Goal: Navigation & Orientation: Find specific page/section

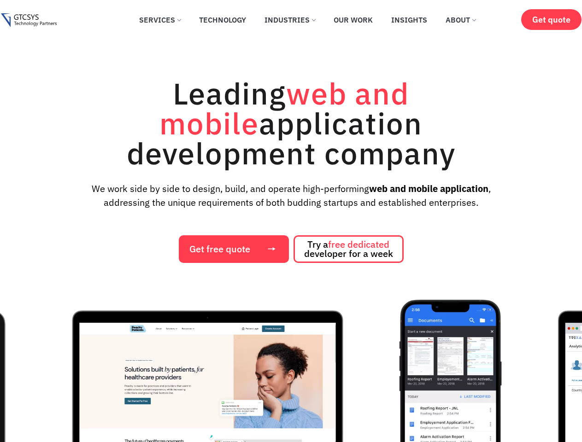
click at [291, 221] on div "Leading web and mobile application development company We work side by side to …" at bounding box center [290, 170] width 563 height 185
click at [291, 371] on img "1 / 12" at bounding box center [207, 403] width 346 height 207
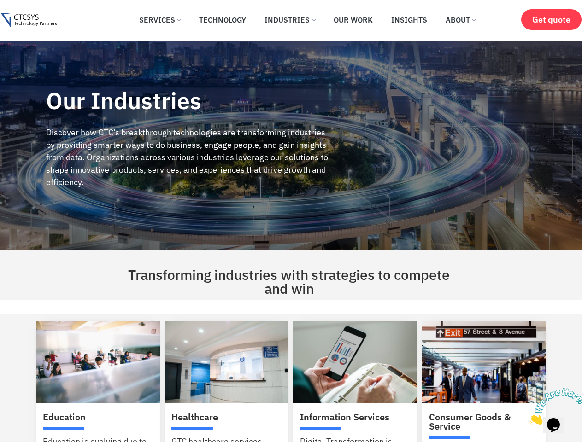
click at [291, 221] on div "Our Industries Discover how GTC’s breakthrough technologies are transforming in…" at bounding box center [187, 145] width 375 height 208
click at [553, 406] on img at bounding box center [556, 406] width 57 height 36
